Goal: Information Seeking & Learning: Learn about a topic

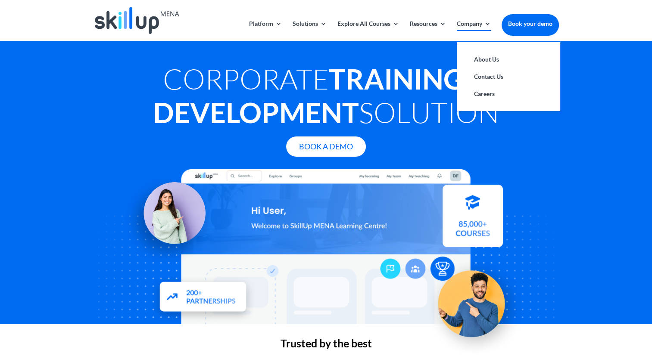
click at [481, 25] on link "Company" at bounding box center [474, 31] width 34 height 20
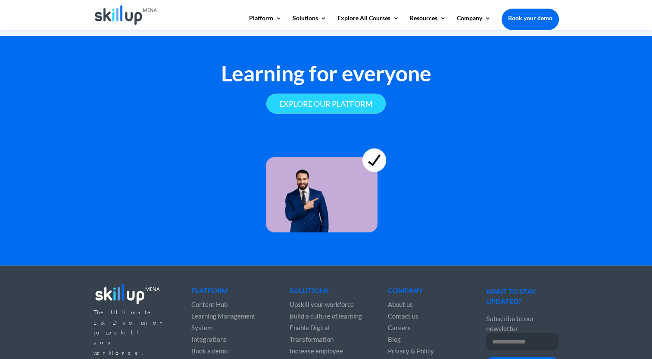
scroll to position [2364, 0]
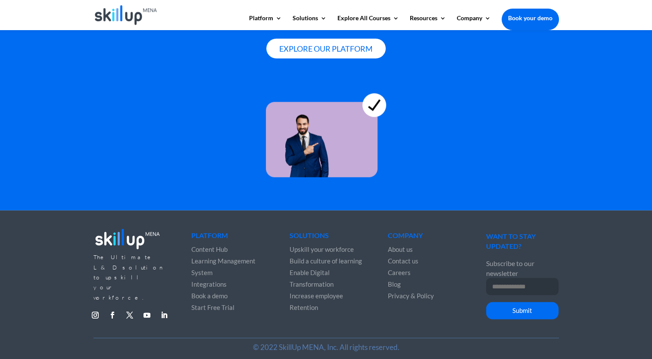
drag, startPoint x: 636, startPoint y: 1, endPoint x: 202, endPoint y: 15, distance: 433.5
click at [202, 15] on div at bounding box center [325, 15] width 465 height 30
click at [121, 18] on img at bounding box center [126, 15] width 62 height 20
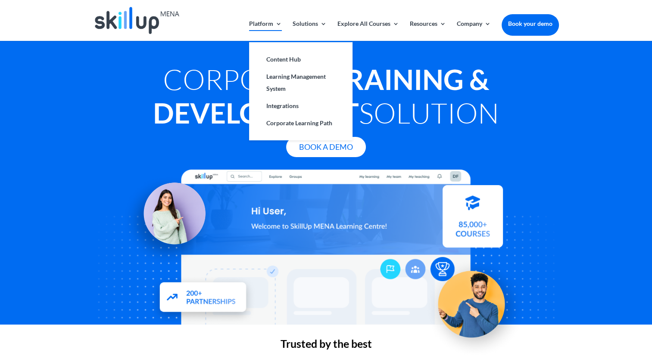
click at [262, 26] on link "Platform" at bounding box center [265, 31] width 33 height 20
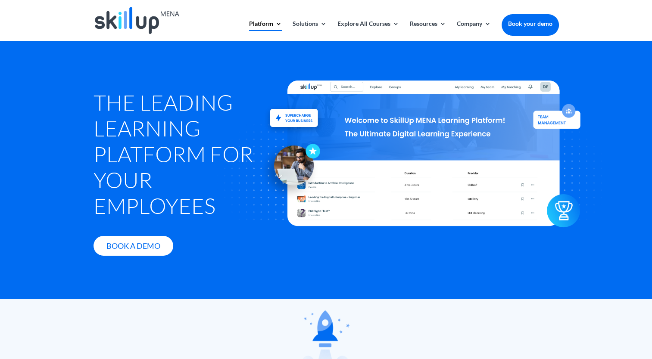
click at [219, 308] on div at bounding box center [325, 344] width 465 height 87
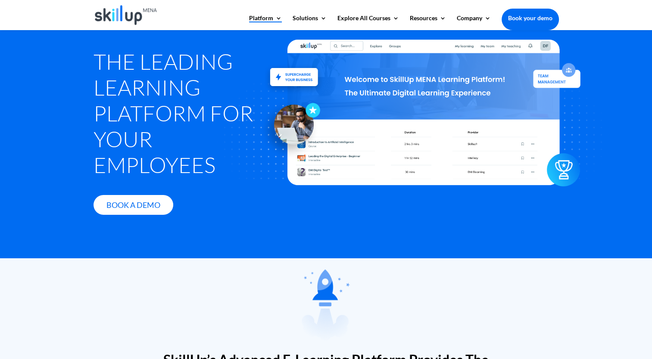
scroll to position [43, 0]
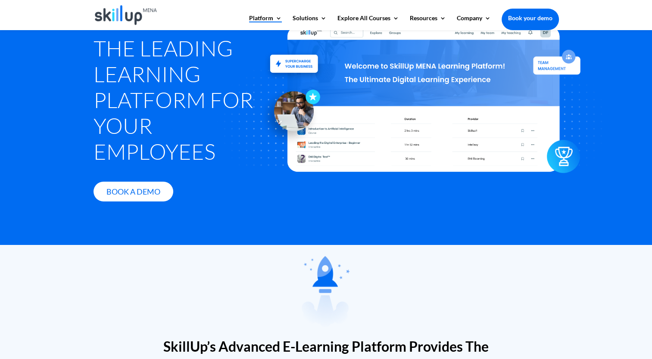
click at [212, 236] on div "The Leading Learning Platform for Your Employees Book A Demo" at bounding box center [326, 116] width 652 height 258
